Goal: Task Accomplishment & Management: Use online tool/utility

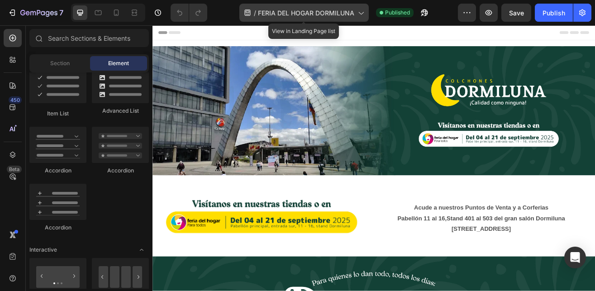
click at [359, 13] on icon at bounding box center [360, 12] width 9 height 9
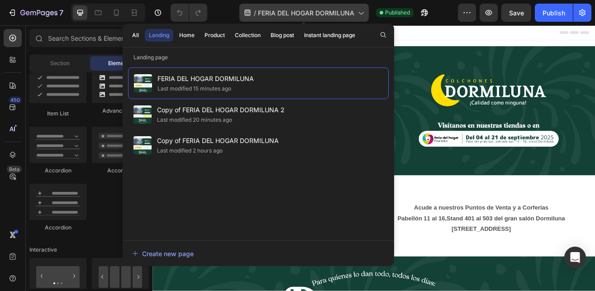
click at [359, 13] on icon at bounding box center [360, 12] width 9 height 9
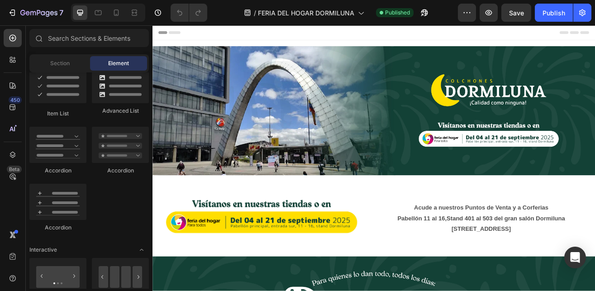
click at [51, 43] on input "text" at bounding box center [88, 38] width 119 height 18
click at [16, 109] on icon at bounding box center [12, 107] width 9 height 9
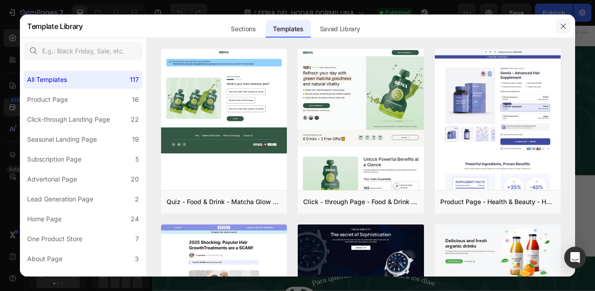
click at [563, 29] on icon "button" at bounding box center [563, 26] width 7 height 7
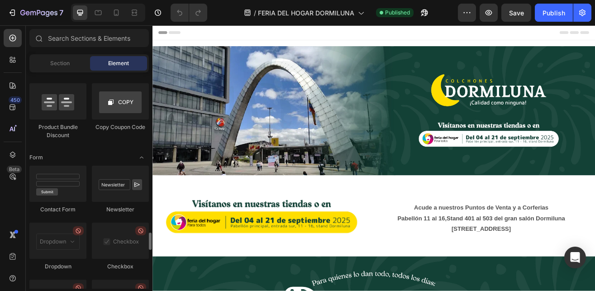
scroll to position [2168, 0]
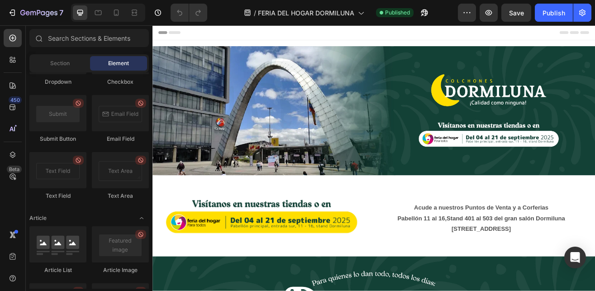
click at [184, 35] on span "Header" at bounding box center [180, 34] width 20 height 9
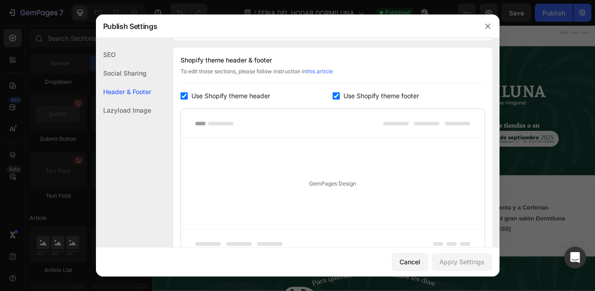
scroll to position [424, 0]
click at [410, 260] on div "Cancel" at bounding box center [409, 261] width 21 height 9
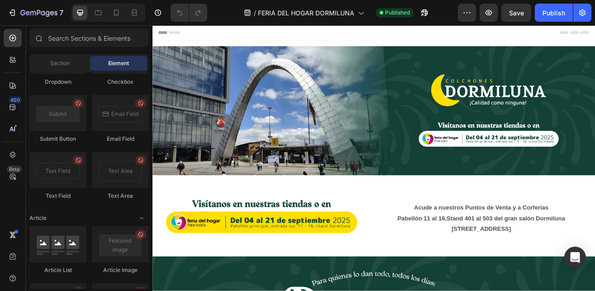
click at [469, 16] on icon "button" at bounding box center [466, 12] width 9 height 9
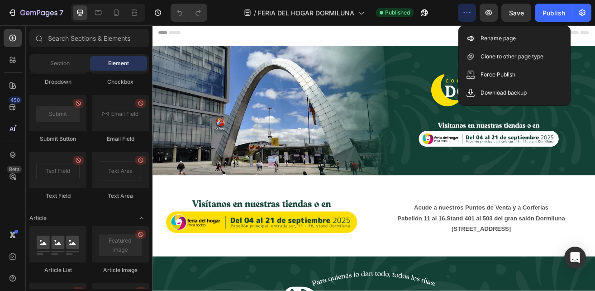
click at [507, 36] on div "Header" at bounding box center [424, 34] width 528 height 18
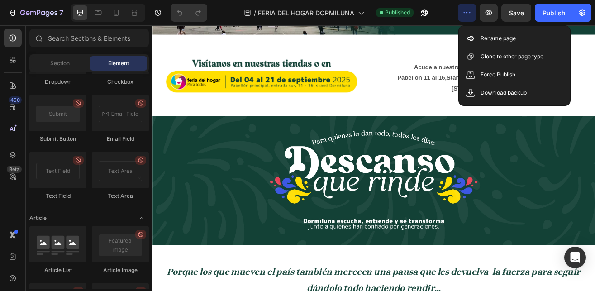
scroll to position [0, 0]
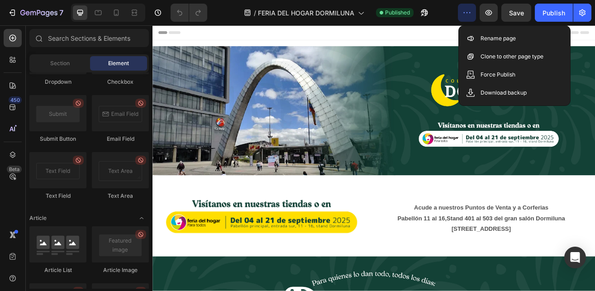
click at [319, 32] on div "Header" at bounding box center [424, 34] width 528 height 18
click at [512, 31] on div "Header" at bounding box center [424, 34] width 528 height 18
click at [469, 14] on icon "button" at bounding box center [466, 12] width 9 height 9
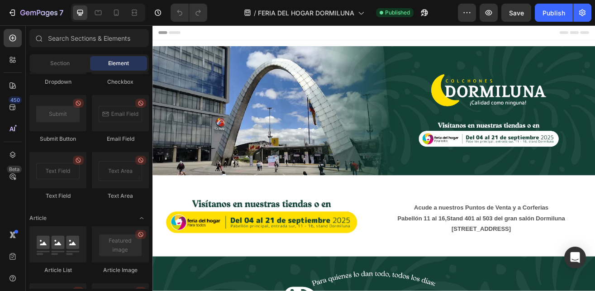
drag, startPoint x: 690, startPoint y: 38, endPoint x: 721, endPoint y: 48, distance: 33.2
click at [222, 9] on div "/ FERIA DEL HOGAR DORMILUNA Published" at bounding box center [335, 13] width 243 height 18
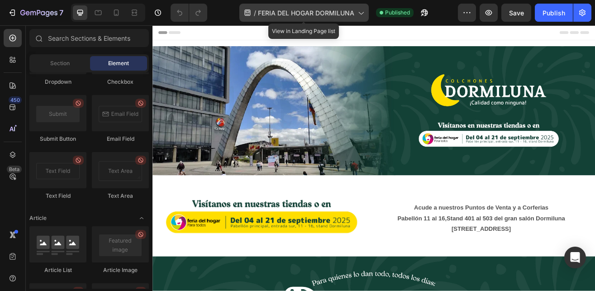
click at [304, 16] on span "FERIA DEL HOGAR DORMILUNA" at bounding box center [306, 12] width 96 height 9
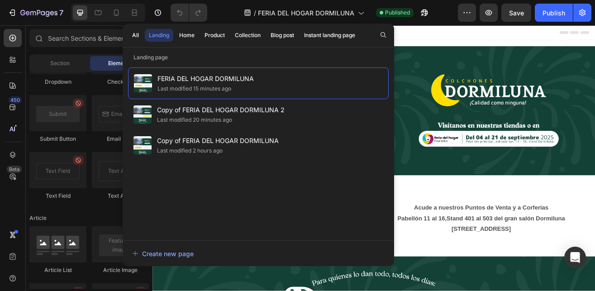
click at [594, 38] on div "Header" at bounding box center [424, 34] width 528 height 18
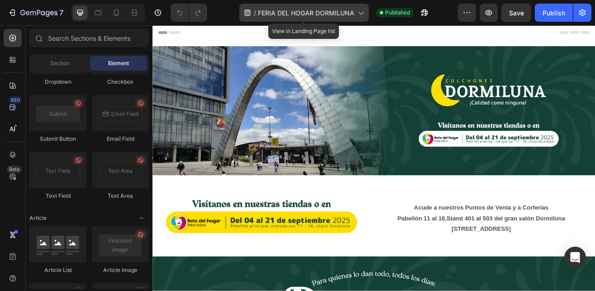
click at [357, 17] on icon at bounding box center [360, 12] width 9 height 9
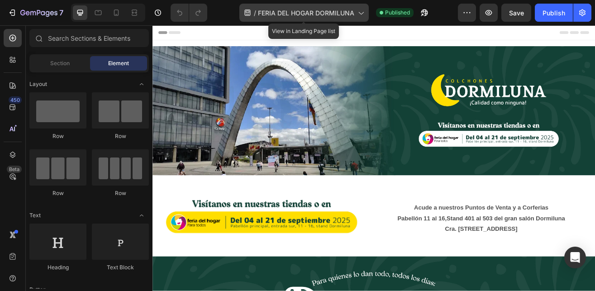
click at [355, 12] on div "/ FERIA DEL HOGAR DORMILUNA" at bounding box center [303, 13] width 129 height 18
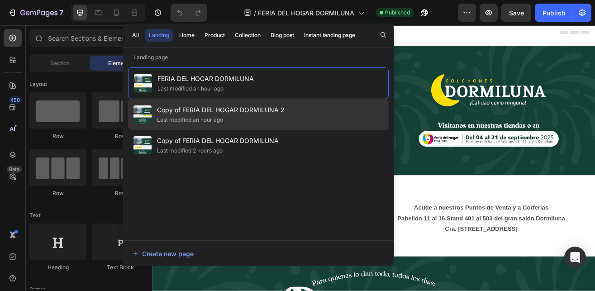
click at [245, 120] on div "Last modified an hour ago" at bounding box center [221, 119] width 128 height 9
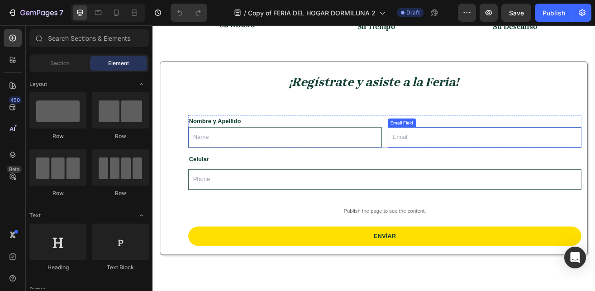
scroll to position [784, 0]
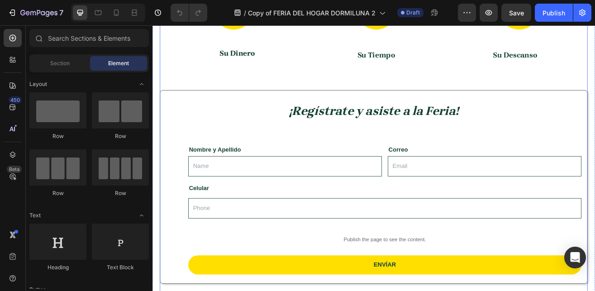
click at [410, 90] on div "Porque los que mueven el país también merecen una pausa que les devuelva la fue…" at bounding box center [423, 139] width 525 height 473
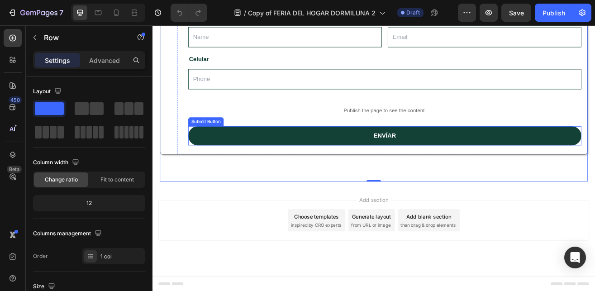
scroll to position [943, 0]
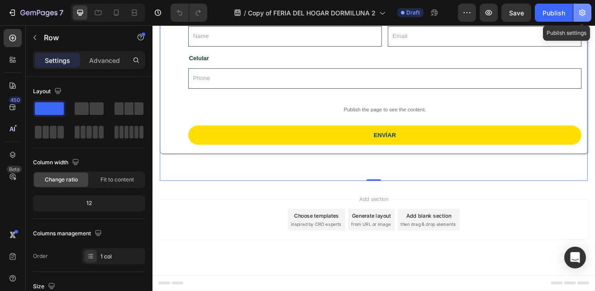
click at [586, 14] on icon "button" at bounding box center [582, 12] width 9 height 9
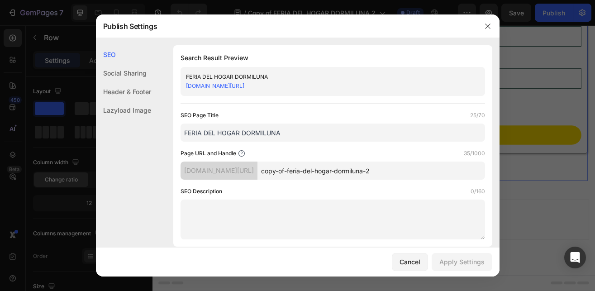
click at [382, 172] on input "copy-of-feria-del-hogar-dormiluna-2" at bounding box center [371, 170] width 228 height 18
click at [415, 261] on div "Cancel" at bounding box center [409, 261] width 21 height 9
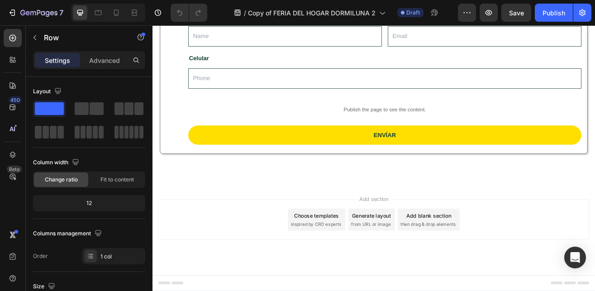
click at [97, 59] on p "Advanced" at bounding box center [104, 60] width 31 height 9
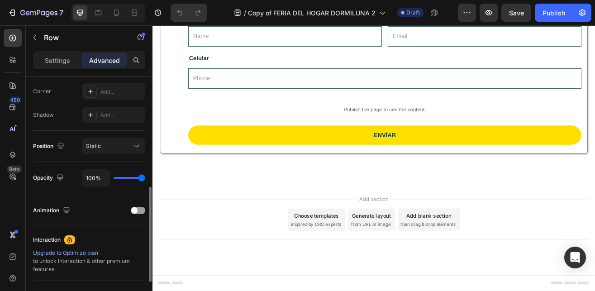
scroll to position [364, 0]
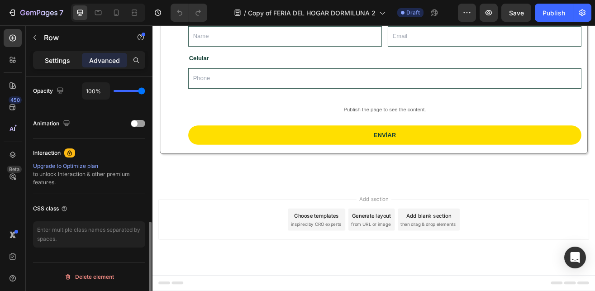
click at [60, 57] on p "Settings" at bounding box center [57, 60] width 25 height 9
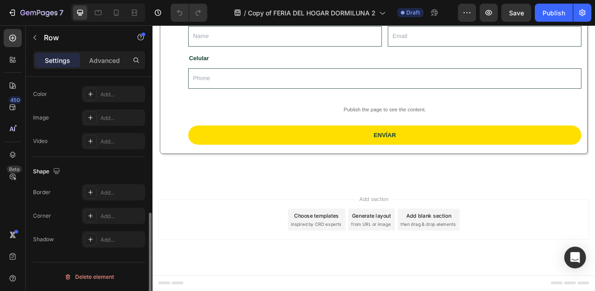
scroll to position [312, 0]
click at [104, 62] on p "Advanced" at bounding box center [104, 60] width 31 height 9
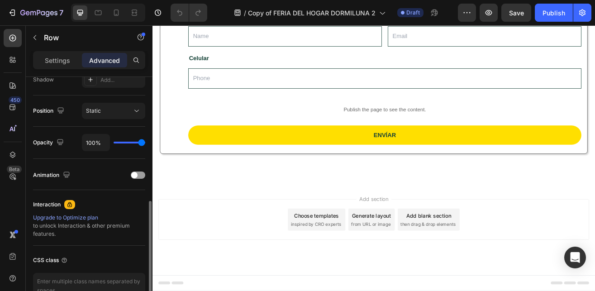
click at [69, 217] on div "Upgrade to Optimize plan" at bounding box center [89, 217] width 112 height 8
